Goal: Information Seeking & Learning: Learn about a topic

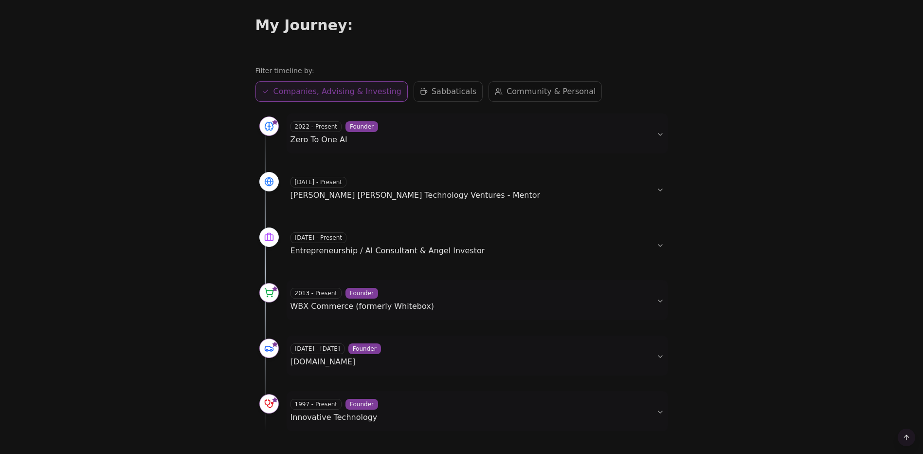
scroll to position [389, 0]
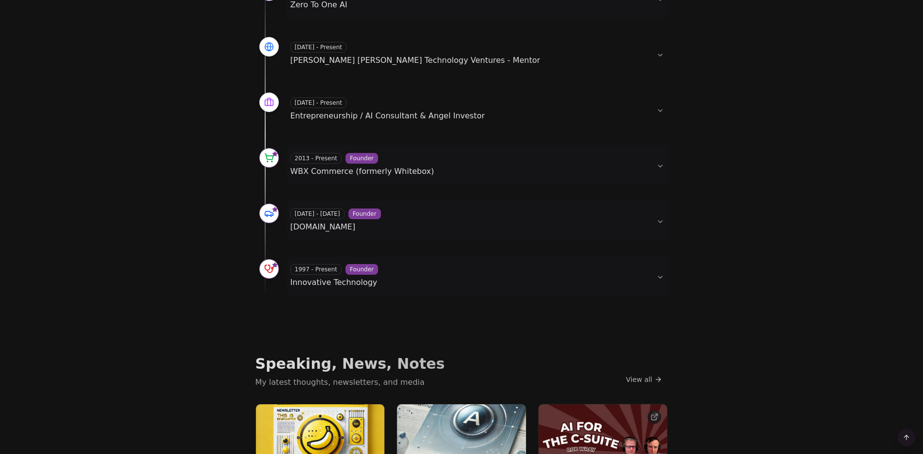
click at [643, 226] on div "2000 - 2013 Founder mp3Car.com" at bounding box center [470, 220] width 358 height 24
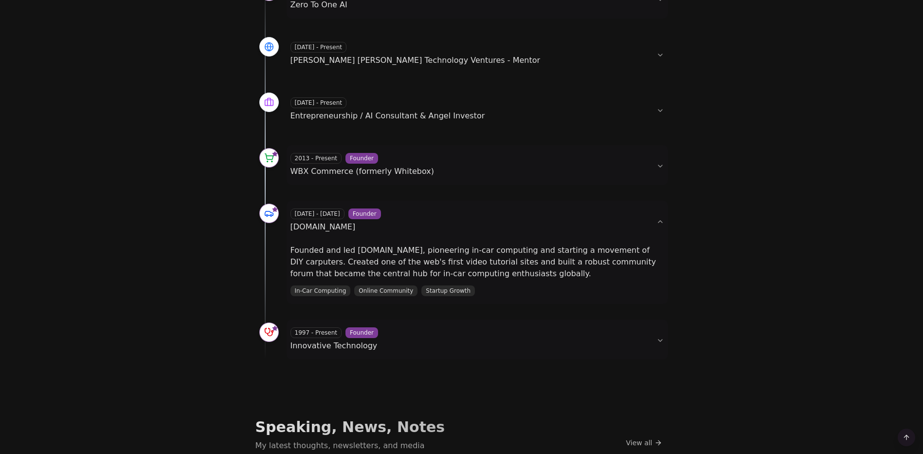
click at [643, 226] on div "2000 - 2013 Founder mp3Car.com" at bounding box center [470, 220] width 358 height 24
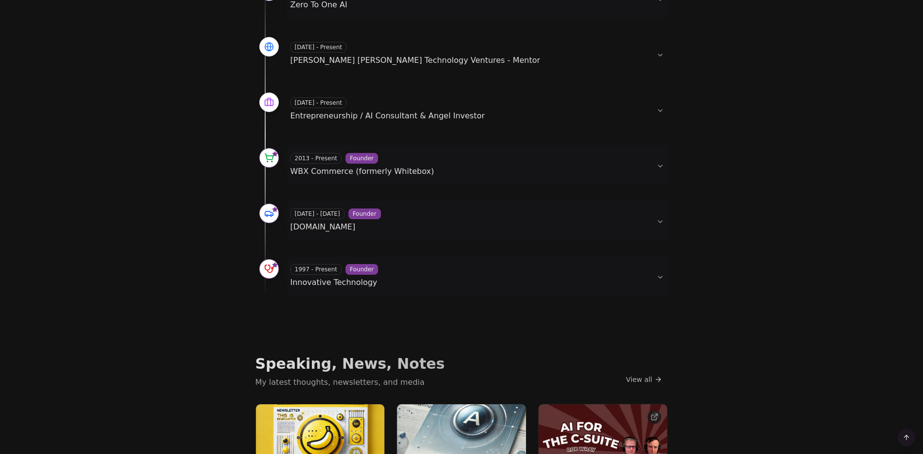
click at [659, 279] on button "1997 - Present Founder Innovative Technology" at bounding box center [478, 276] width 382 height 40
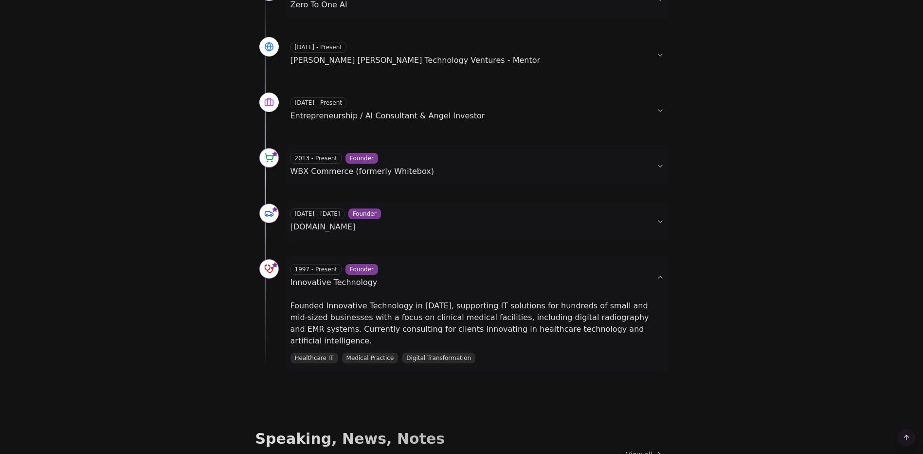
click at [659, 279] on button "1997 - Present Founder Innovative Technology" at bounding box center [478, 276] width 382 height 40
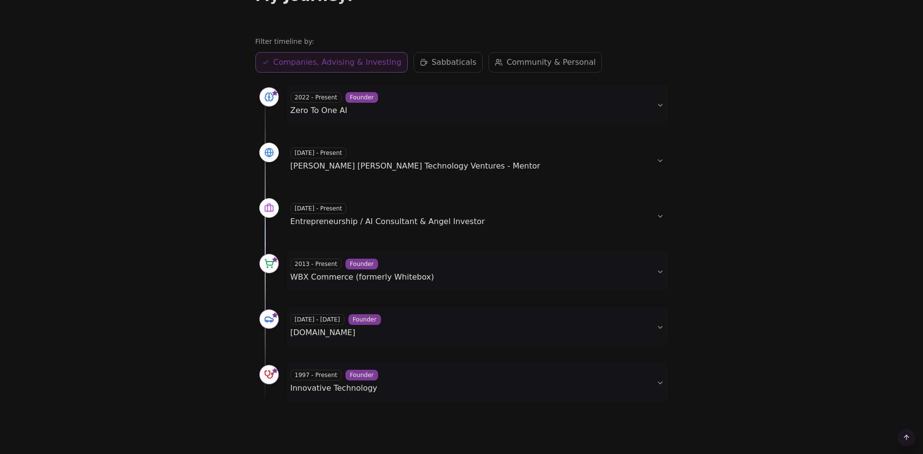
scroll to position [188, 0]
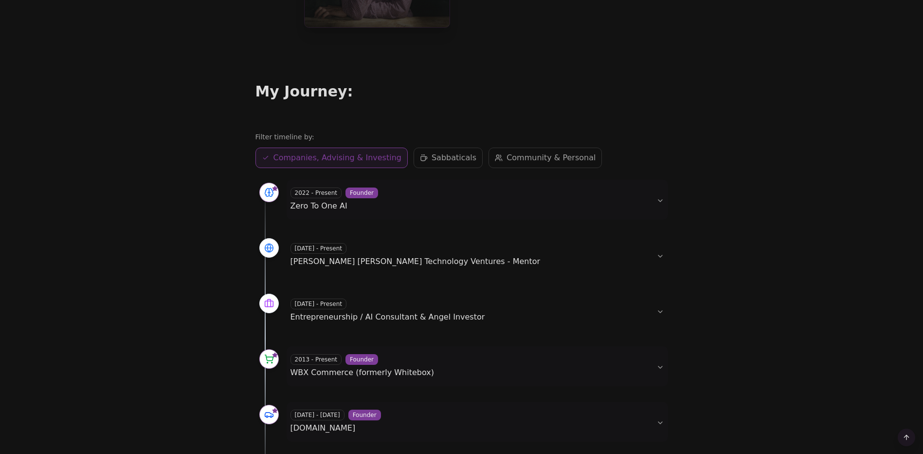
click at [436, 156] on span "Sabbaticals" at bounding box center [454, 158] width 45 height 12
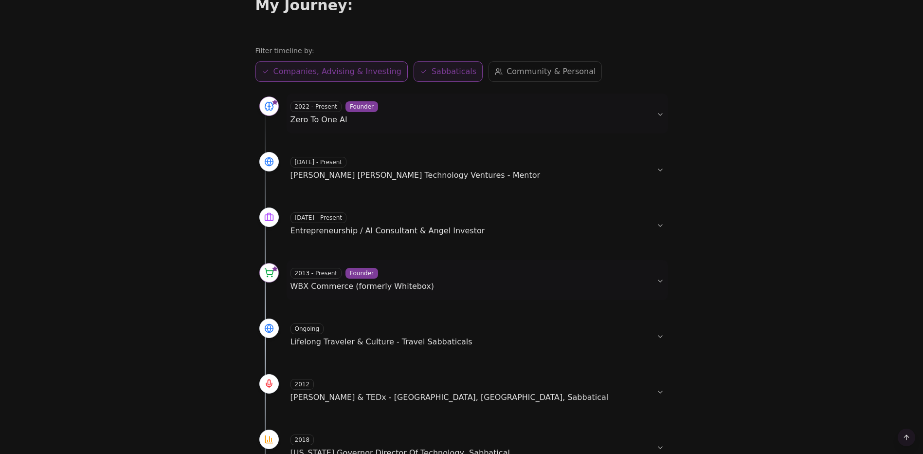
scroll to position [334, 0]
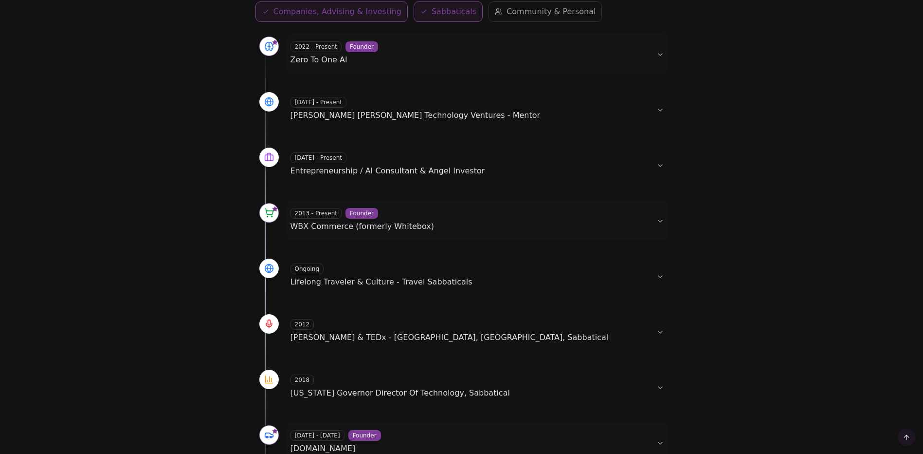
click at [432, 4] on button "Sabbaticals Sabbaticals" at bounding box center [448, 11] width 69 height 20
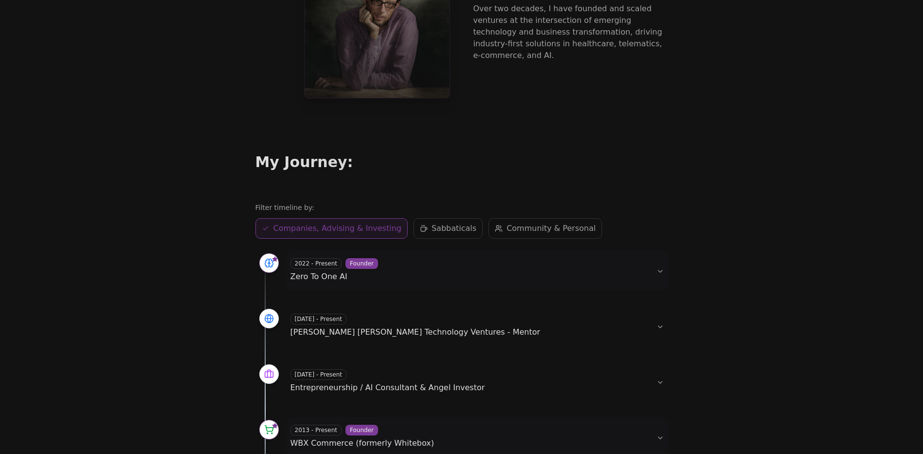
scroll to position [243, 0]
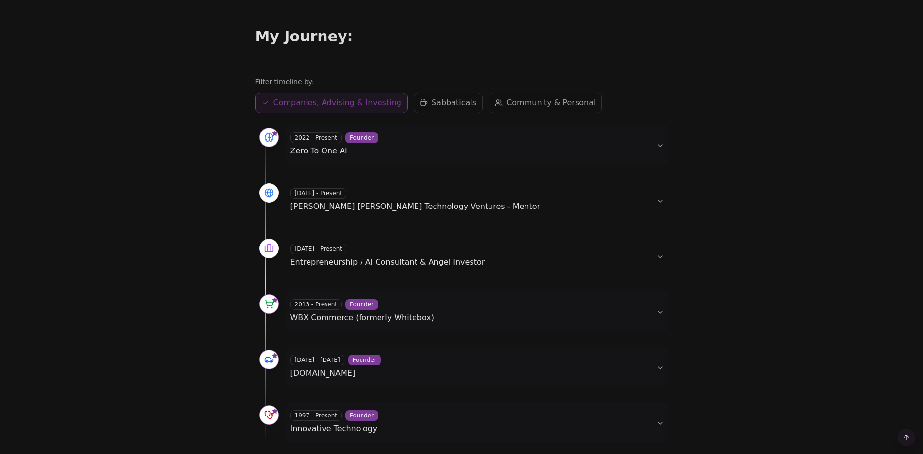
click at [527, 104] on span "Community & Personal" at bounding box center [551, 103] width 89 height 12
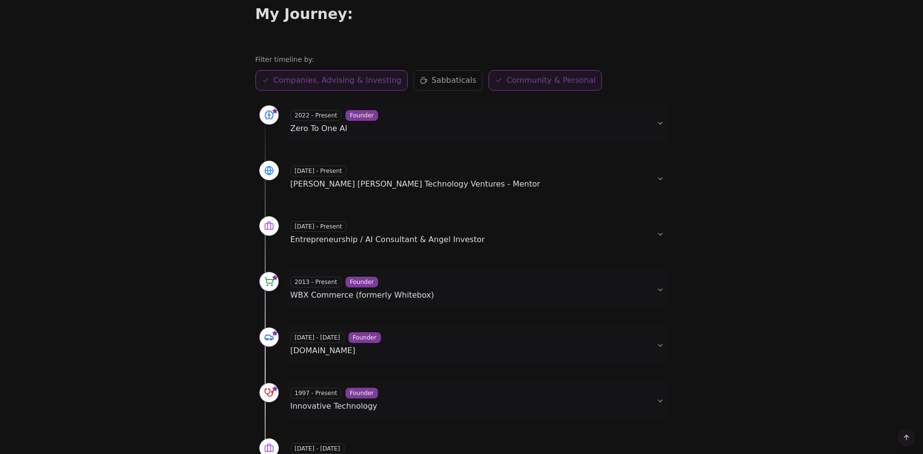
scroll to position [195, 0]
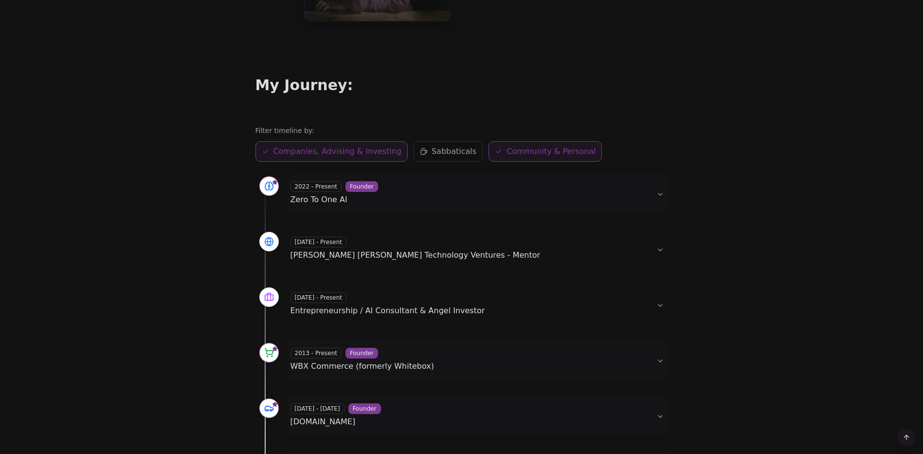
click at [446, 153] on span "Sabbaticals" at bounding box center [454, 152] width 45 height 12
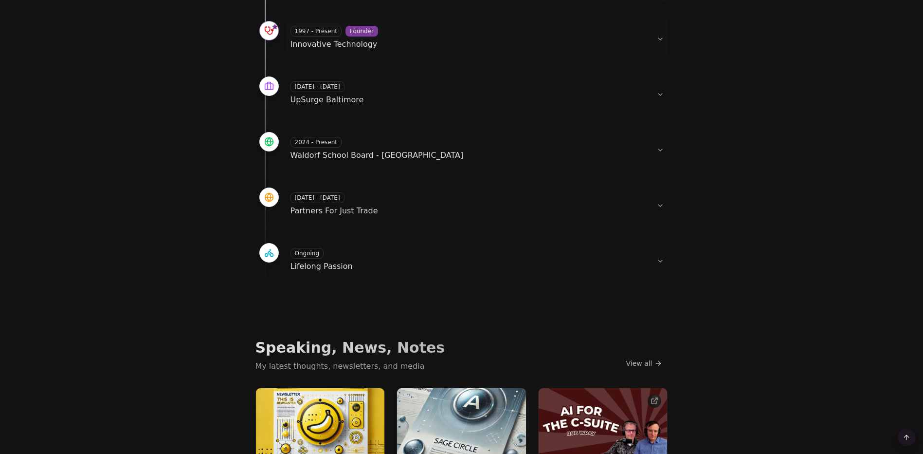
scroll to position [876, 0]
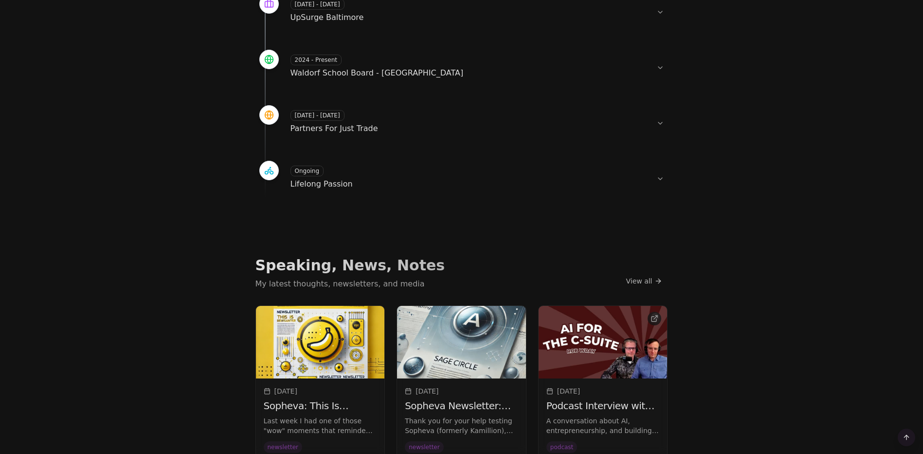
click at [664, 180] on button "Ongoing Lifelong Passion" at bounding box center [478, 178] width 382 height 40
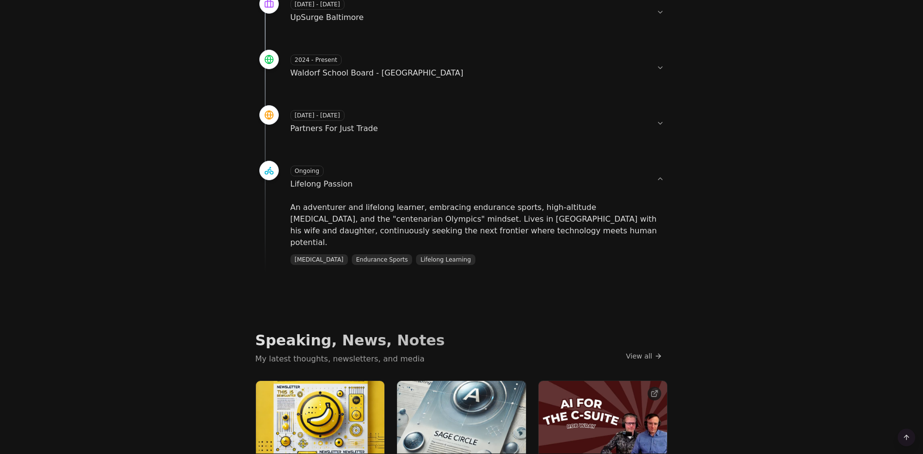
click at [664, 180] on button "Ongoing Lifelong Passion" at bounding box center [478, 178] width 382 height 40
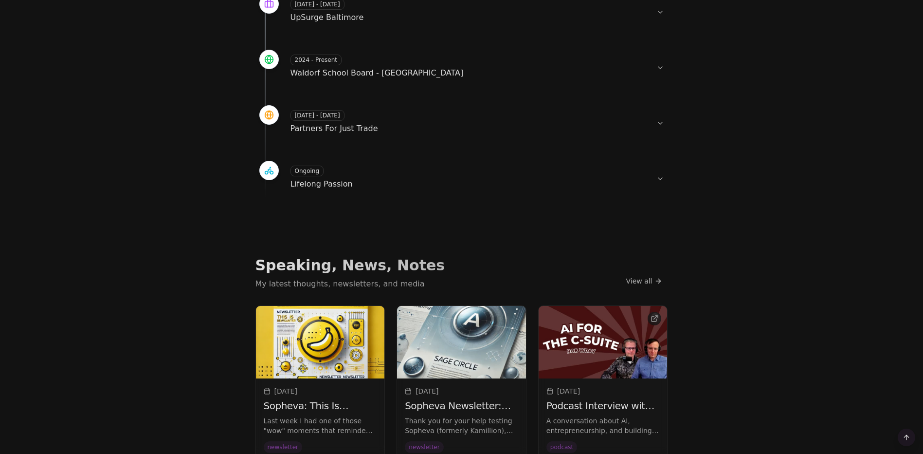
click at [658, 121] on button "[DATE] - [DATE] Partners For Just Trade" at bounding box center [478, 122] width 382 height 40
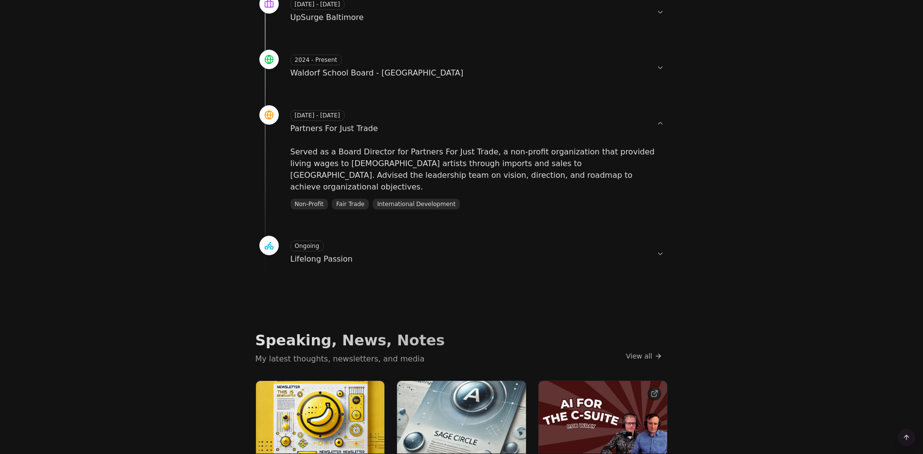
click at [658, 121] on button "[DATE] - [DATE] Partners For Just Trade" at bounding box center [478, 122] width 382 height 40
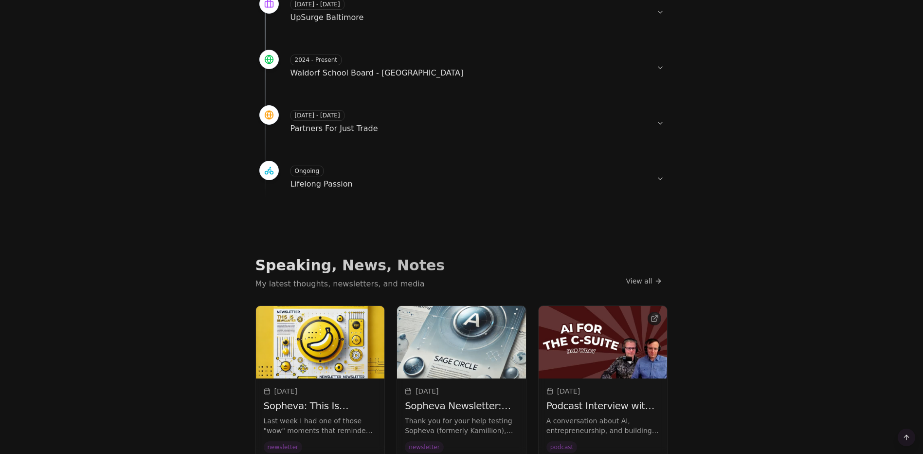
click at [657, 67] on button "2024 - Present Waldorf School Board - [GEOGRAPHIC_DATA]" at bounding box center [478, 67] width 382 height 40
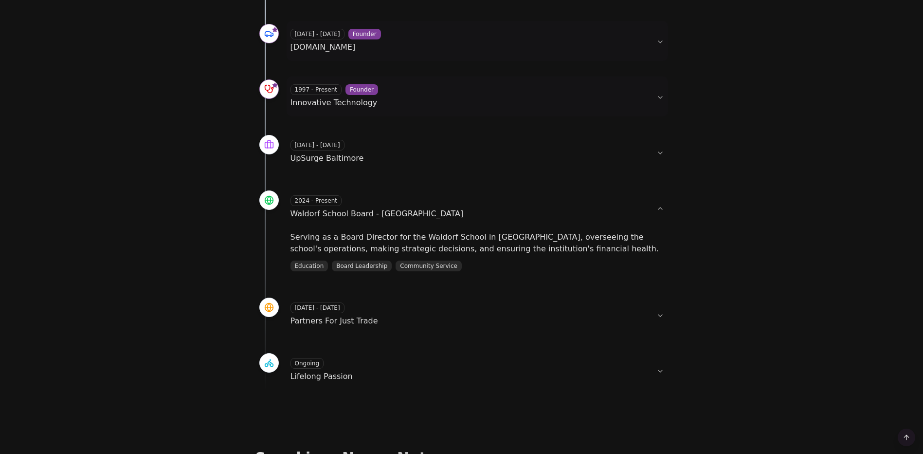
scroll to position [730, 0]
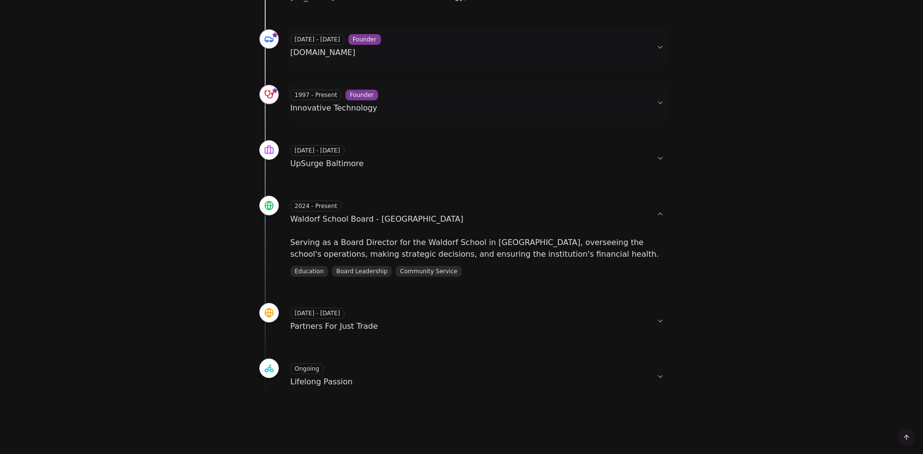
click at [663, 217] on button "2024 - Present Waldorf School Board - [GEOGRAPHIC_DATA]" at bounding box center [478, 213] width 382 height 40
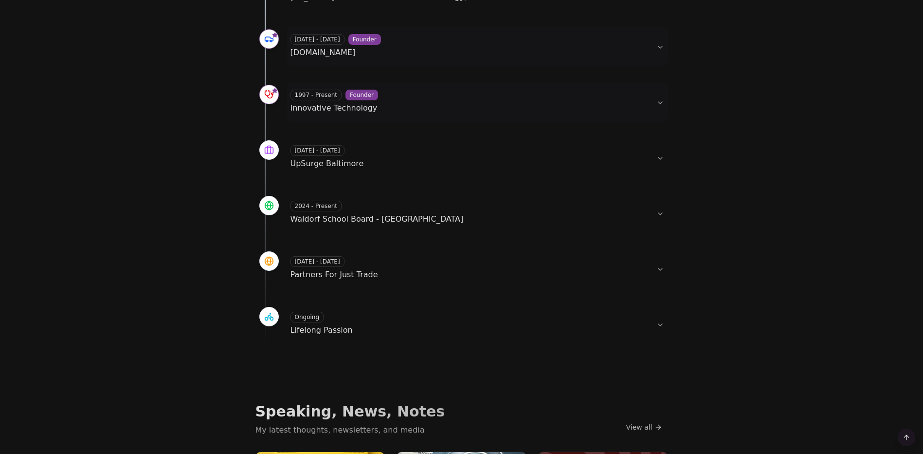
click at [654, 153] on button "[DATE] - [DATE] [GEOGRAPHIC_DATA] [GEOGRAPHIC_DATA]" at bounding box center [478, 157] width 382 height 40
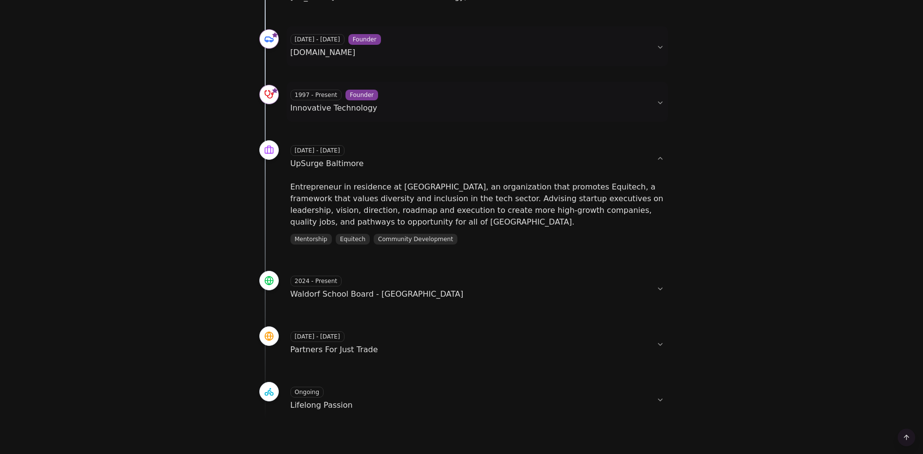
click at [654, 153] on button "[DATE] - [DATE] [GEOGRAPHIC_DATA] [GEOGRAPHIC_DATA]" at bounding box center [478, 157] width 382 height 40
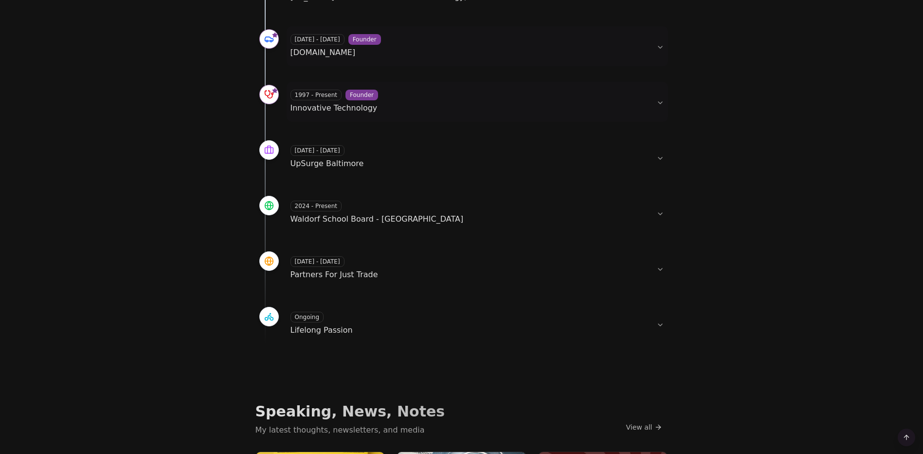
click at [653, 102] on button "1997 - Present Founder Innovative Technology" at bounding box center [478, 102] width 382 height 40
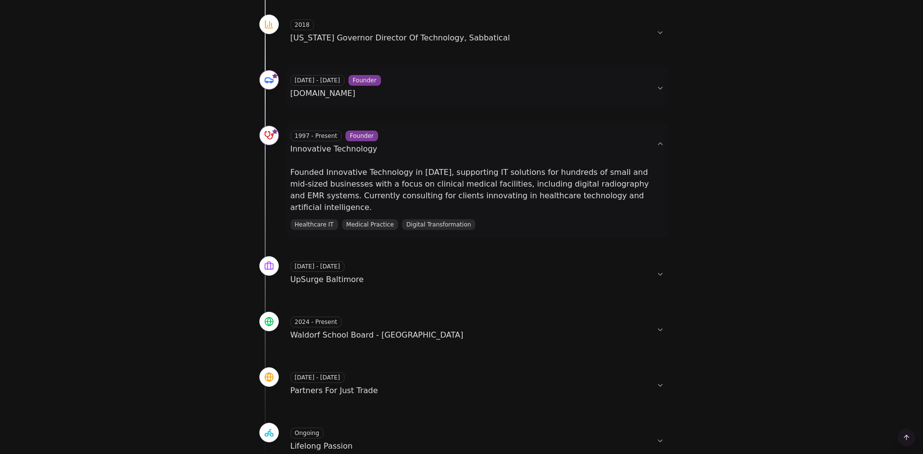
scroll to position [633, 0]
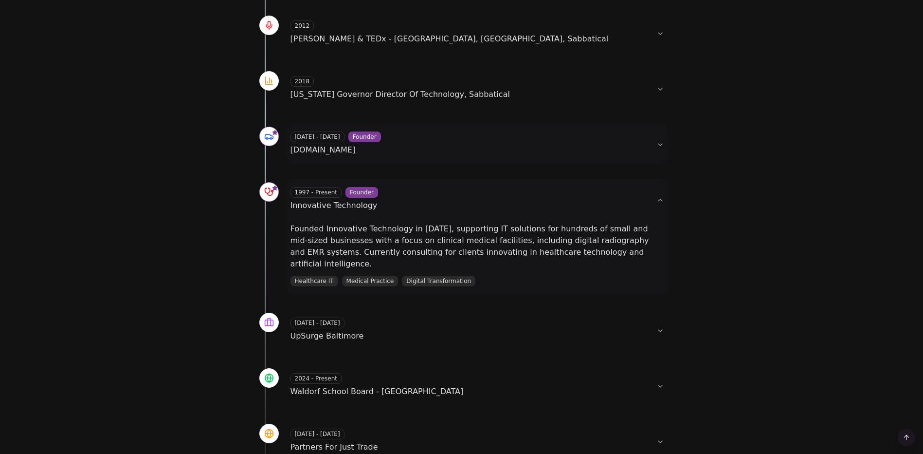
click at [653, 92] on button "2018 [US_STATE] Governor Director Of Technology, Sabbatical" at bounding box center [478, 88] width 382 height 40
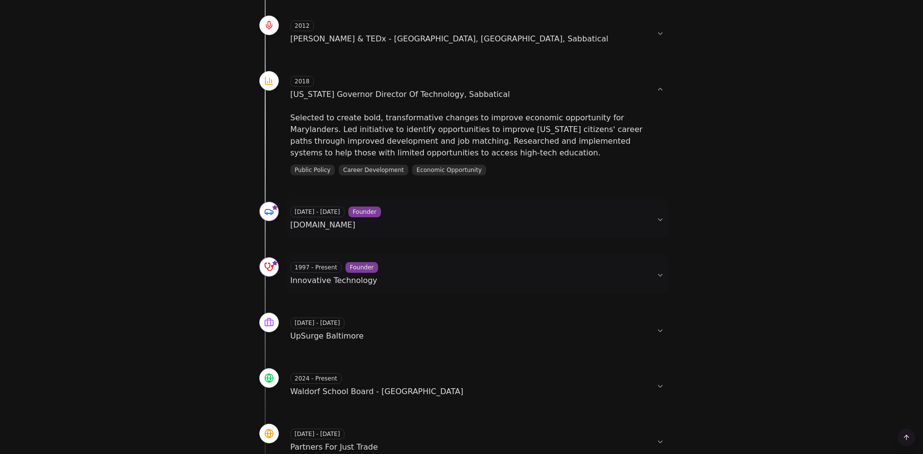
click at [653, 92] on button "2018 [US_STATE] Governor Director Of Technology, Sabbatical" at bounding box center [478, 88] width 382 height 40
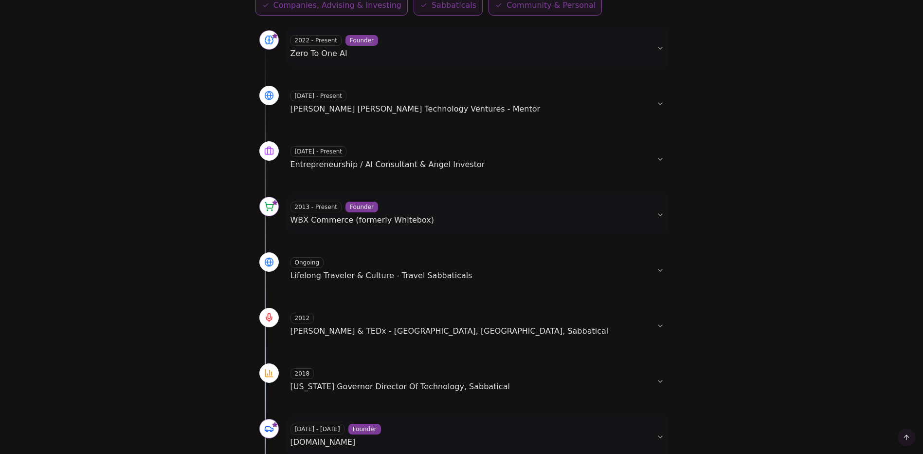
scroll to position [146, 0]
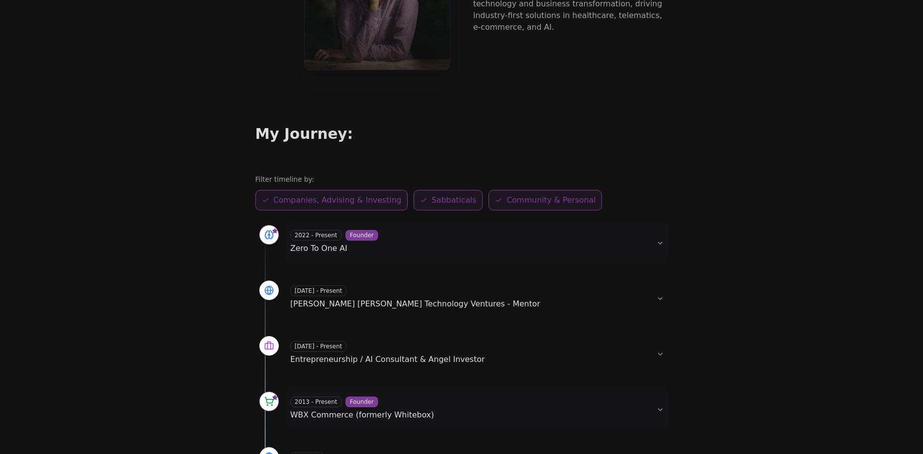
click at [439, 197] on span "Sabbaticals" at bounding box center [454, 200] width 45 height 12
click at [509, 199] on span "Community & Personal" at bounding box center [551, 200] width 89 height 12
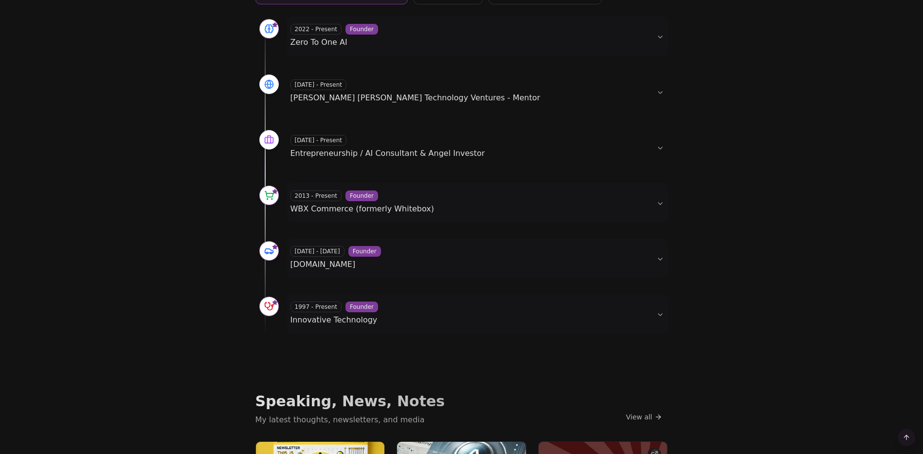
scroll to position [243, 0]
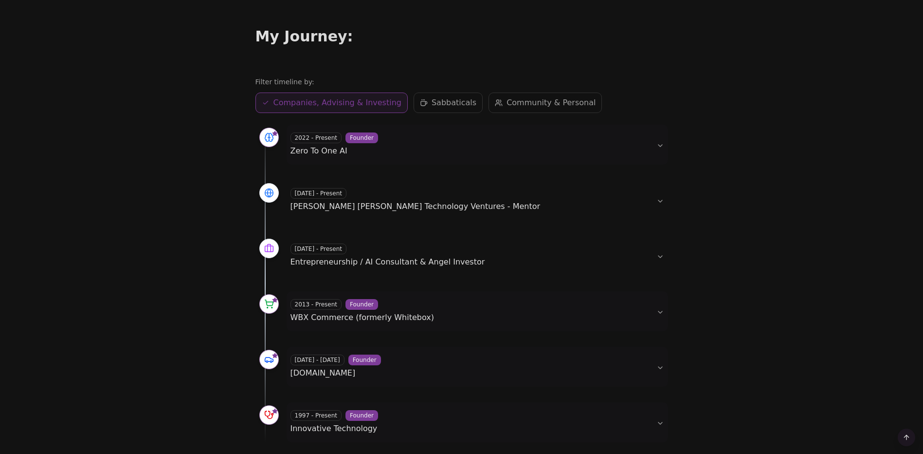
click at [311, 93] on div "Filter timeline by: Companies, Advising & Investing Companies Sabbaticals Sabba…" at bounding box center [462, 95] width 413 height 36
drag, startPoint x: 311, startPoint y: 93, endPoint x: 336, endPoint y: 98, distance: 25.9
click at [336, 98] on span "Companies, Advising & Investing" at bounding box center [338, 103] width 128 height 12
click at [432, 107] on span "Sabbaticals" at bounding box center [454, 103] width 45 height 12
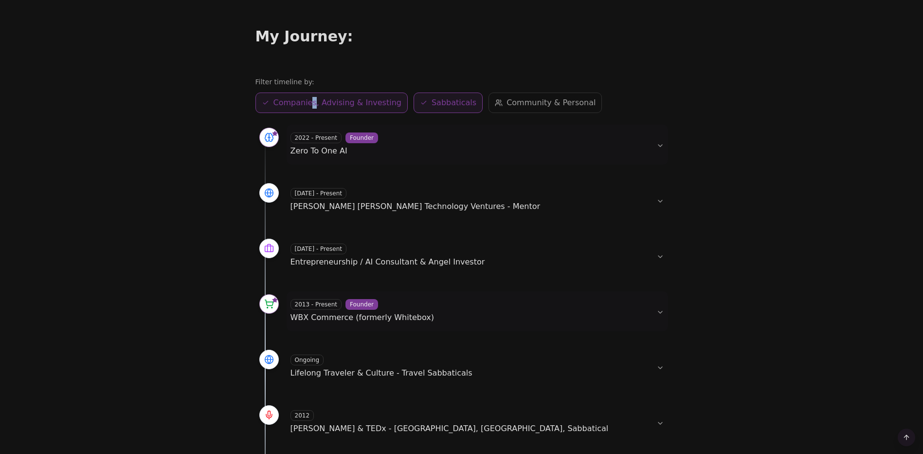
click at [351, 106] on span "Companies, Advising & Investing" at bounding box center [338, 103] width 128 height 12
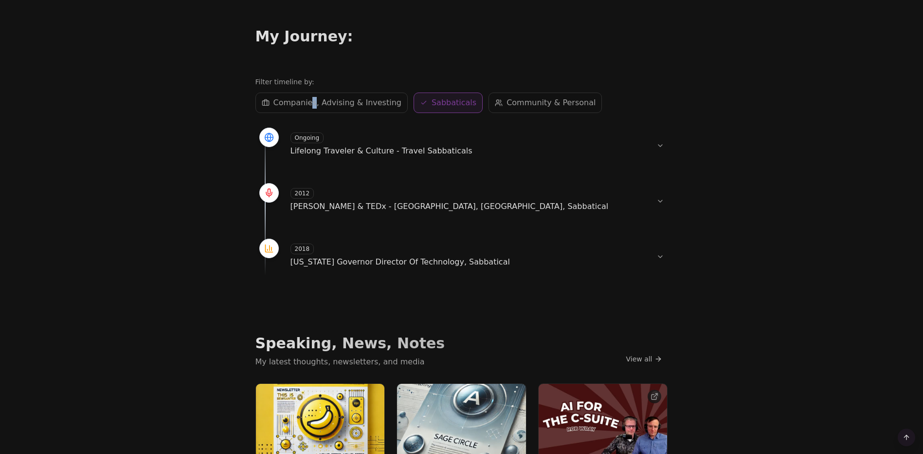
click at [658, 203] on button "2012 [PERSON_NAME] & TEDx - [GEOGRAPHIC_DATA], [GEOGRAPHIC_DATA], Sabbatical" at bounding box center [478, 200] width 382 height 40
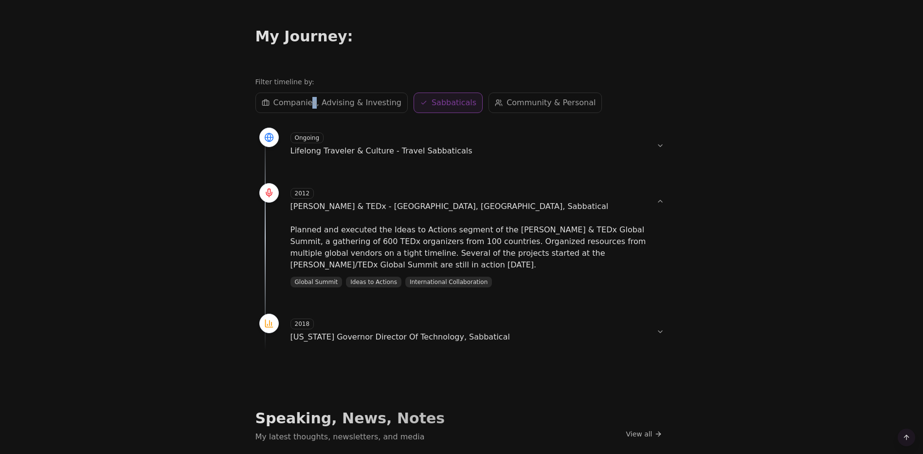
click at [658, 203] on button "2012 [PERSON_NAME] & TEDx - [GEOGRAPHIC_DATA], [GEOGRAPHIC_DATA], Sabbatical" at bounding box center [478, 200] width 382 height 40
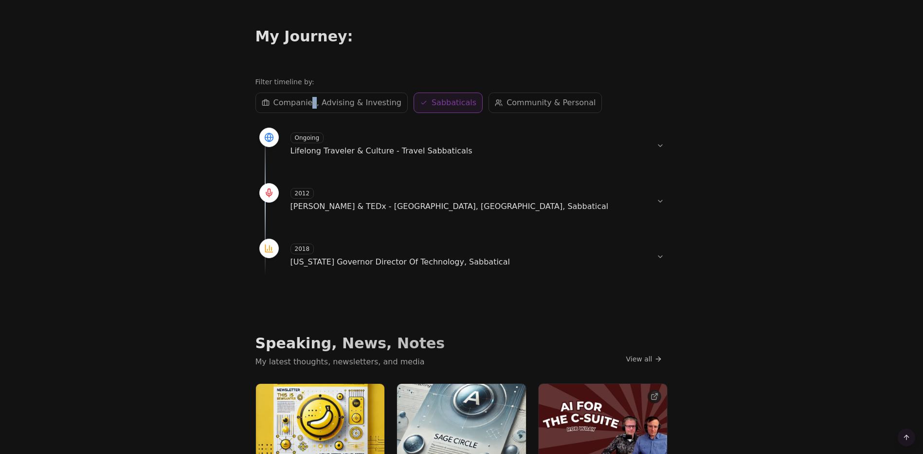
click at [657, 264] on button "2018 [US_STATE] Governor Director Of Technology, Sabbatical" at bounding box center [478, 256] width 382 height 40
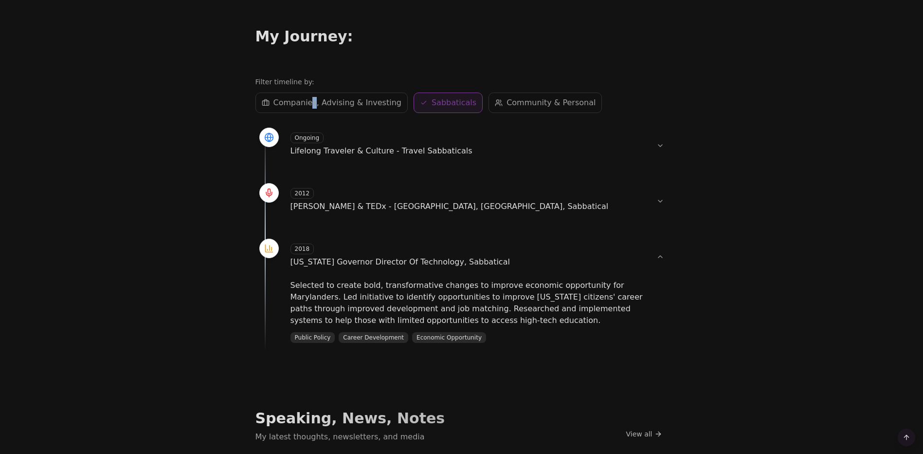
click at [657, 264] on button "2018 [US_STATE] Governor Director Of Technology, Sabbatical" at bounding box center [478, 256] width 382 height 40
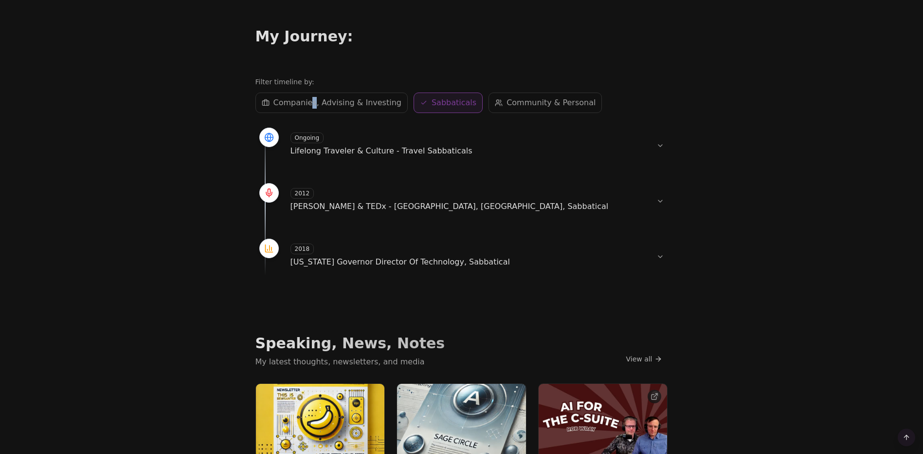
click at [644, 196] on div "2012 [PERSON_NAME] & TEDx - [GEOGRAPHIC_DATA], [GEOGRAPHIC_DATA], Sabbatical" at bounding box center [470, 200] width 358 height 24
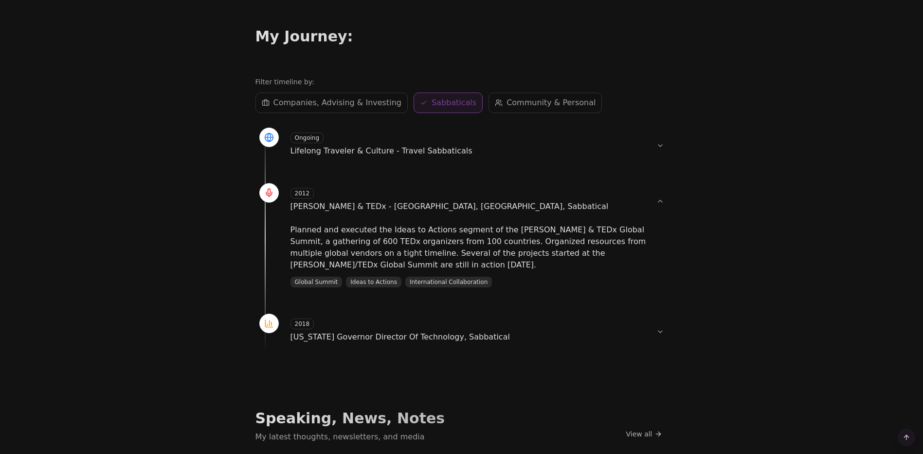
click at [668, 204] on div "Photo: [PERSON_NAME] [PERSON_NAME] 3x Founder and Counting. Over two decades, I…" at bounding box center [462, 392] width 436 height 1270
click at [657, 202] on button "2012 [PERSON_NAME] & TEDx - [GEOGRAPHIC_DATA], [GEOGRAPHIC_DATA], Sabbatical" at bounding box center [478, 200] width 382 height 40
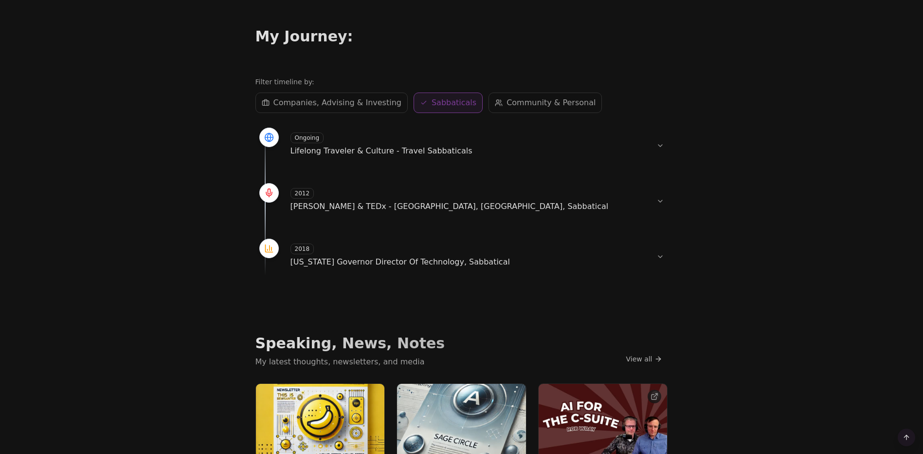
click at [648, 258] on div "2018 [US_STATE] Governor Director Of Technology, Sabbatical" at bounding box center [470, 255] width 358 height 24
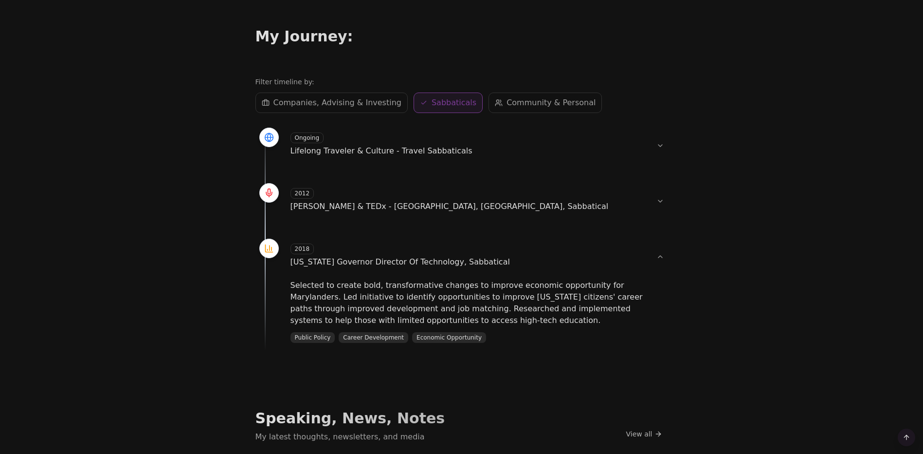
click at [648, 258] on div "2018 [US_STATE] Governor Director Of Technology, Sabbatical" at bounding box center [470, 255] width 358 height 24
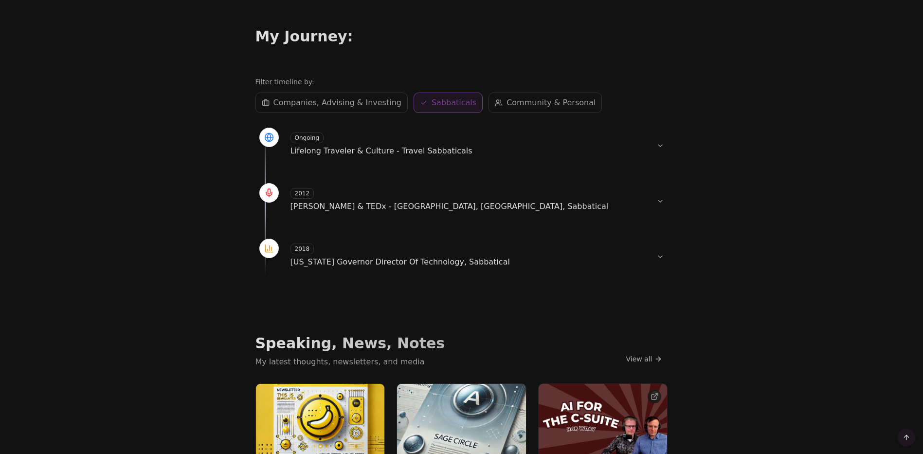
click at [465, 104] on div "Companies, Advising & Investing Companies Sabbaticals Sabbaticals Community & P…" at bounding box center [462, 102] width 413 height 20
click at [495, 102] on icon "button" at bounding box center [499, 103] width 8 height 8
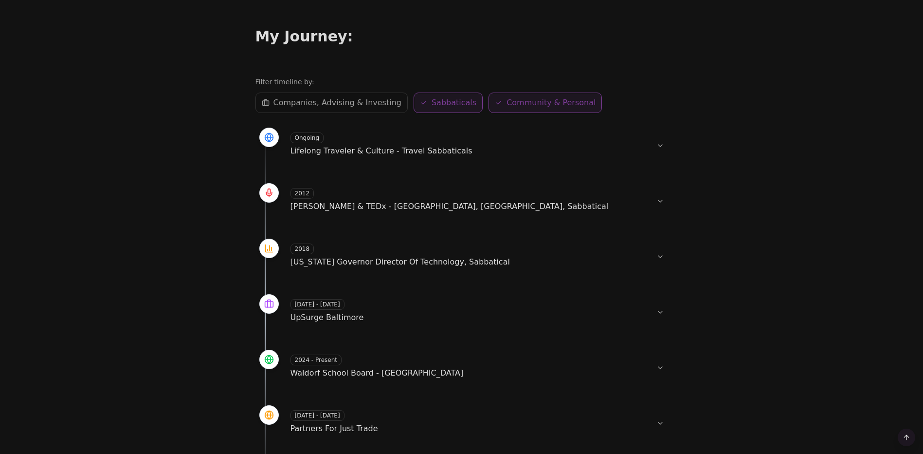
click at [436, 104] on span "Sabbaticals" at bounding box center [454, 103] width 45 height 12
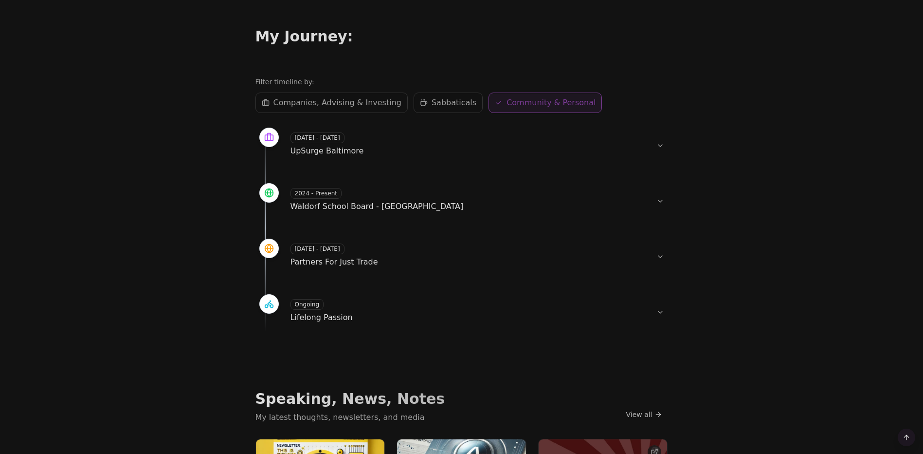
click at [508, 105] on span "Community & Personal" at bounding box center [551, 103] width 89 height 12
click at [366, 101] on span "Companies, Advising & Investing" at bounding box center [338, 103] width 128 height 12
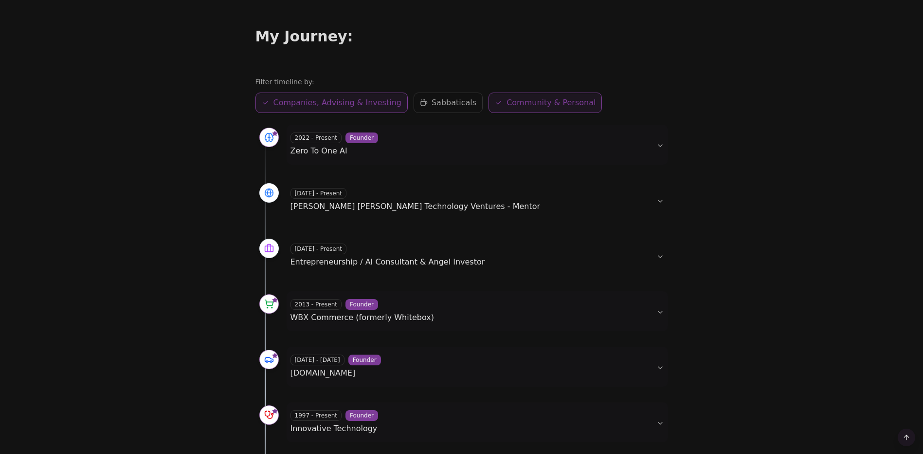
click at [489, 103] on button "Community & Personal Personal" at bounding box center [545, 102] width 113 height 20
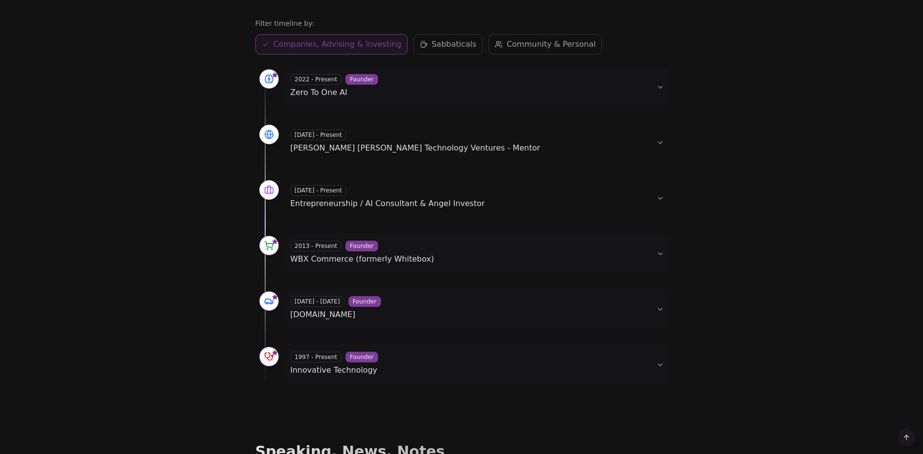
scroll to position [389, 0]
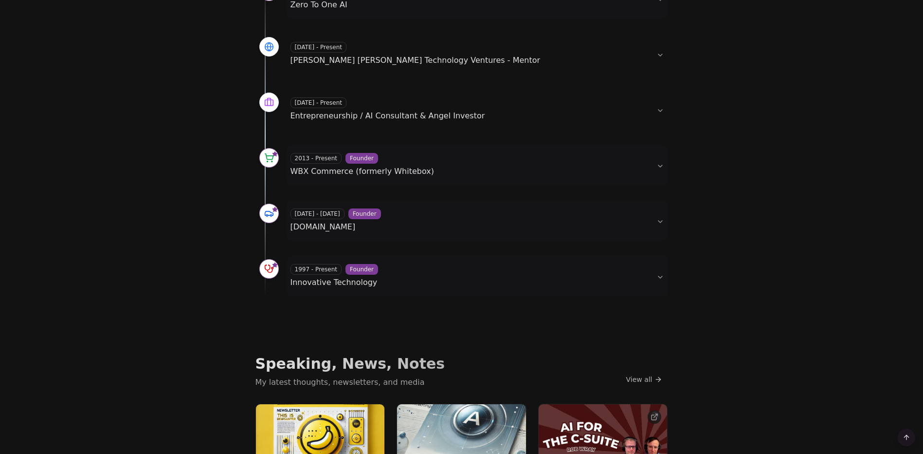
click at [662, 280] on button "1997 - Present Founder Innovative Technology" at bounding box center [478, 276] width 382 height 40
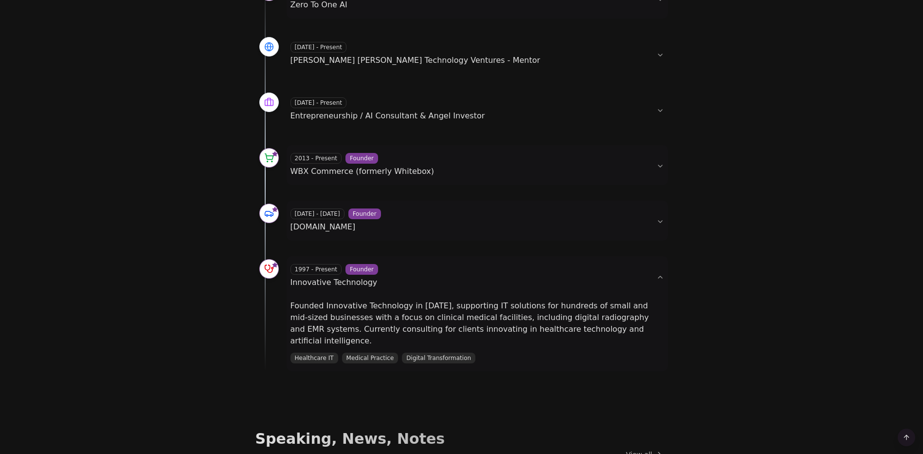
click at [660, 276] on button "1997 - Present Founder Innovative Technology" at bounding box center [478, 276] width 382 height 40
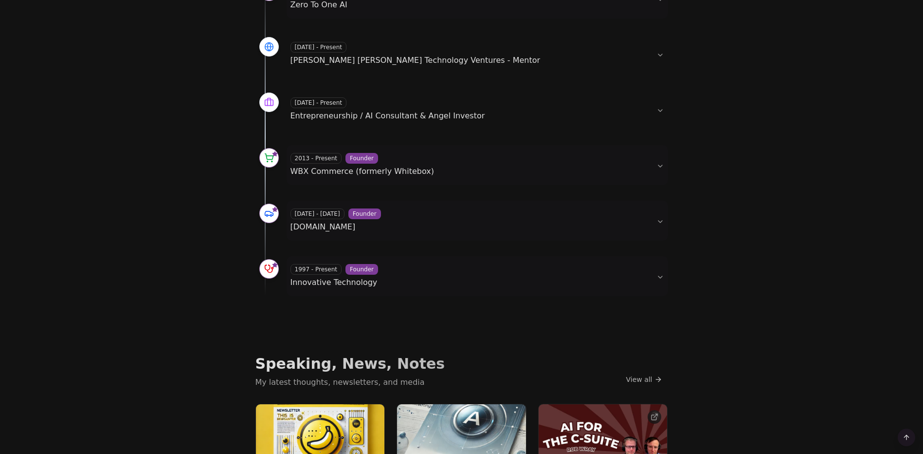
click at [667, 214] on button "[DATE] - [DATE] Founder [DOMAIN_NAME]" at bounding box center [478, 221] width 382 height 40
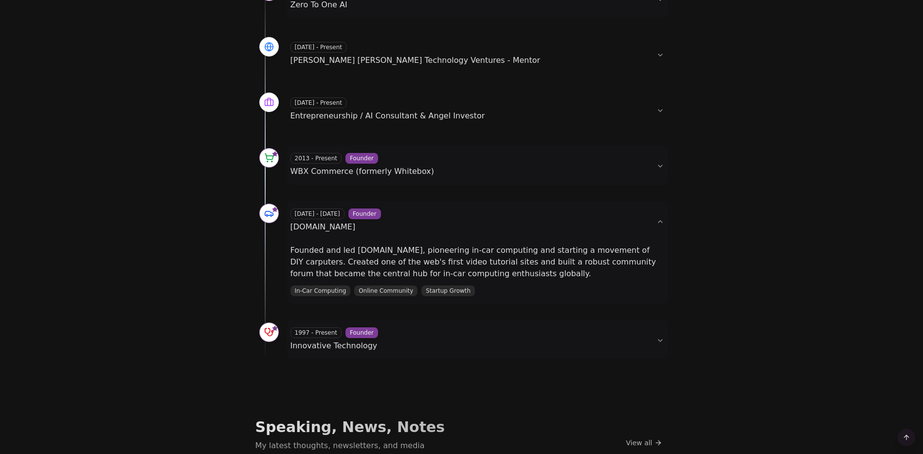
click at [660, 165] on button "2013 - Present Founder WBX Commerce (formerly Whitebox)" at bounding box center [478, 165] width 382 height 40
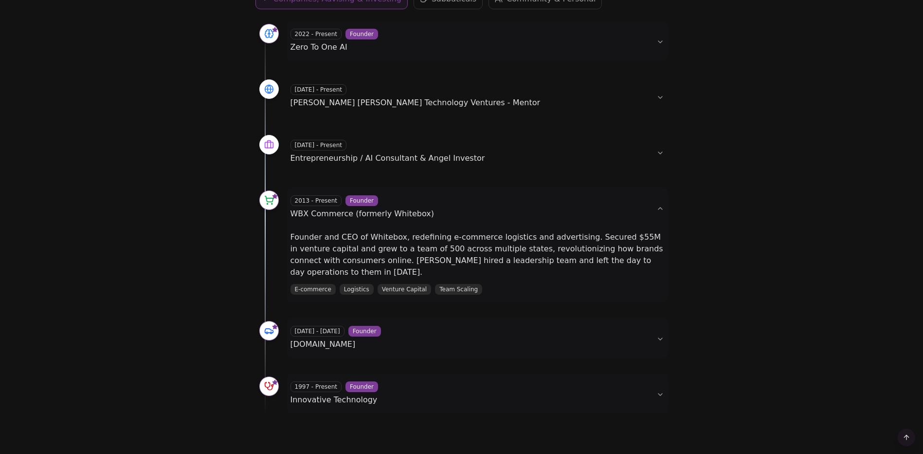
scroll to position [292, 0]
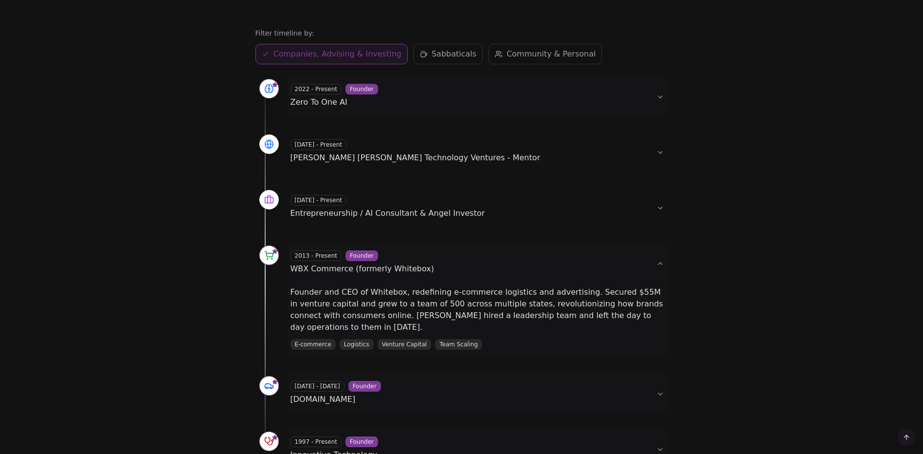
click at [647, 209] on div "[DATE] - Present Entrepreneurship / AI Consultant & Angel Investor" at bounding box center [470, 207] width 358 height 24
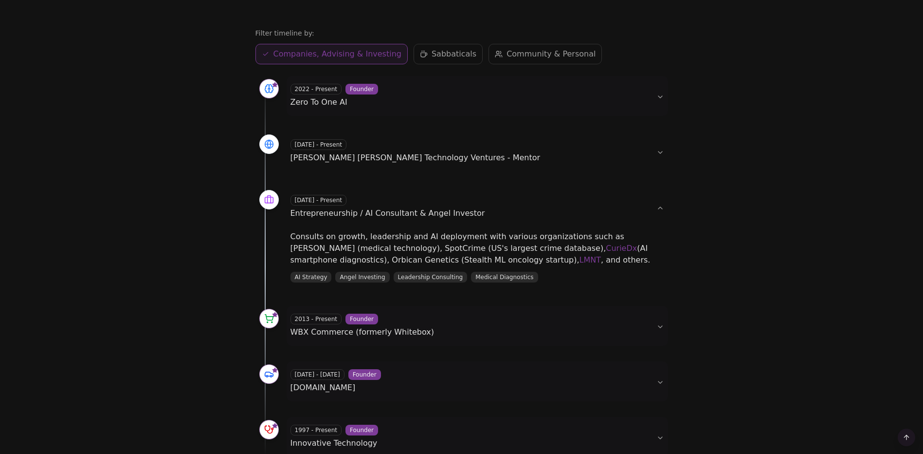
click at [606, 250] on link "CurieDx" at bounding box center [621, 247] width 31 height 9
click at [580, 263] on link "LMNT" at bounding box center [590, 259] width 21 height 9
click at [664, 209] on button "[DATE] - Present Entrepreneurship / AI Consultant & Angel Investor" at bounding box center [478, 207] width 382 height 40
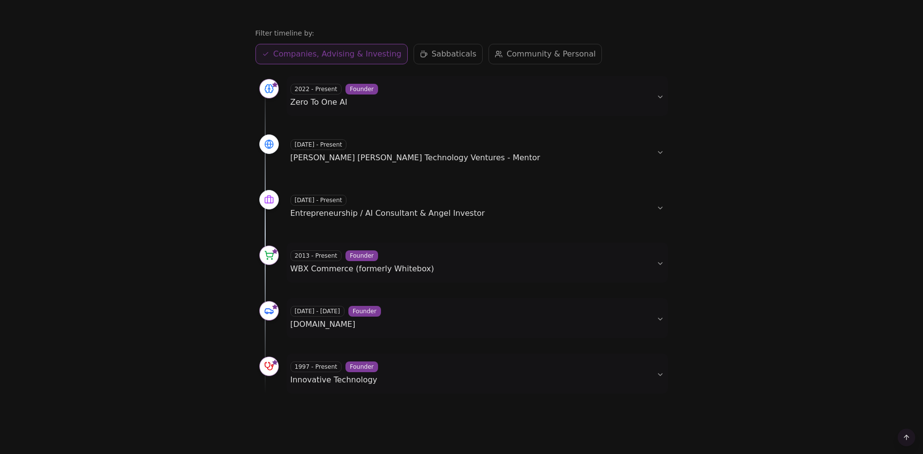
click at [657, 155] on button "[DATE] - Present [PERSON_NAME] [PERSON_NAME] Technology Ventures - Mentor" at bounding box center [478, 151] width 382 height 40
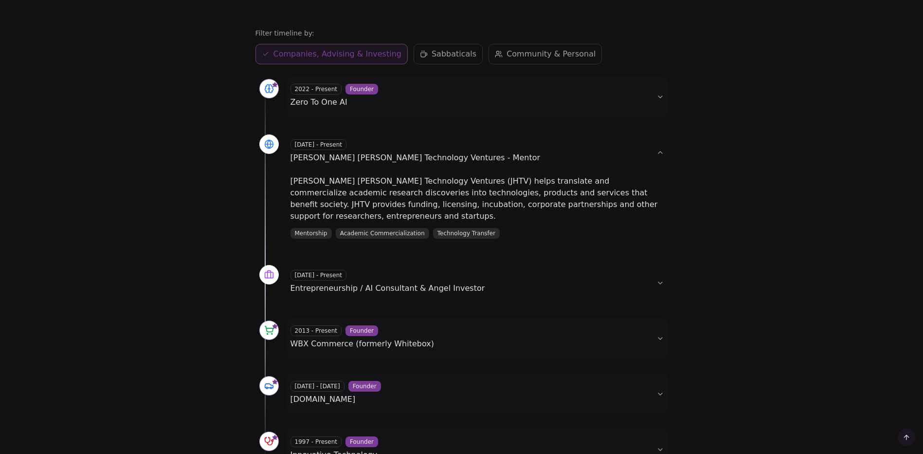
click at [654, 155] on button "[DATE] - Present [PERSON_NAME] [PERSON_NAME] Technology Ventures - Mentor" at bounding box center [478, 151] width 382 height 40
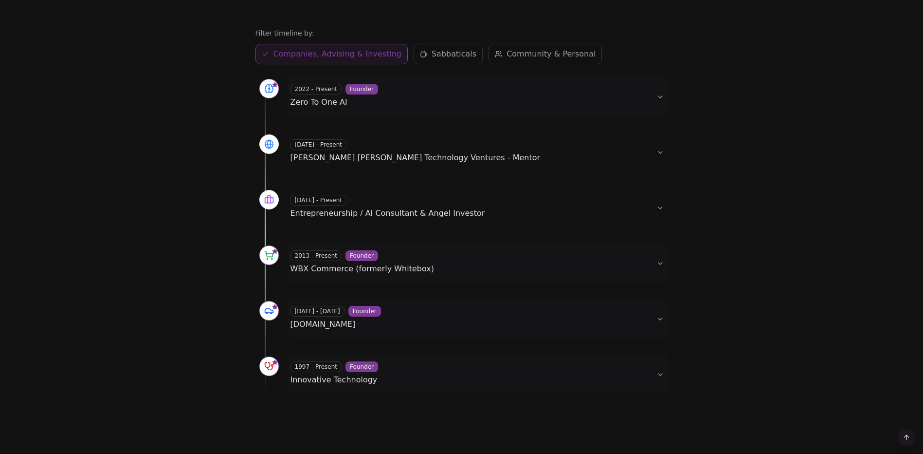
click at [655, 92] on button "2022 - Present Founder Zero To One AI" at bounding box center [478, 96] width 382 height 40
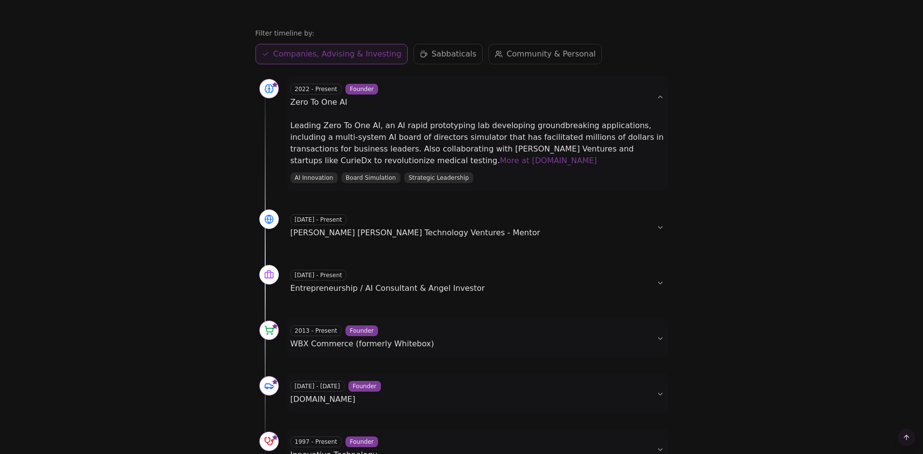
click at [500, 163] on link "More at [DOMAIN_NAME]" at bounding box center [548, 160] width 97 height 9
